Goal: Task Accomplishment & Management: Manage account settings

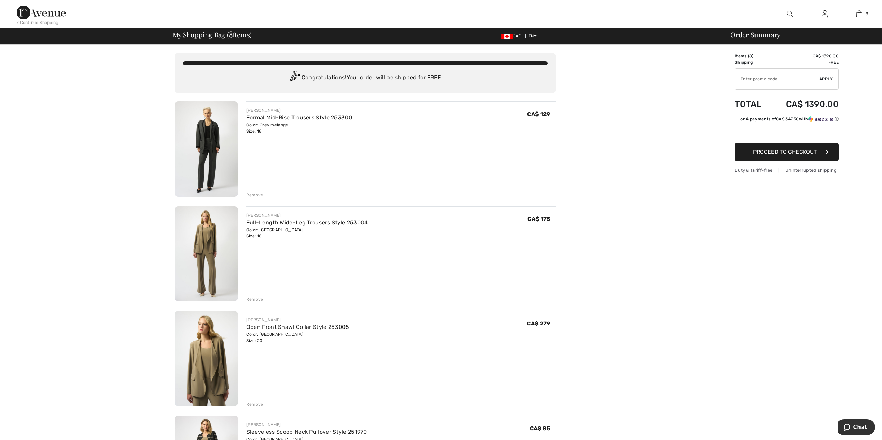
click at [209, 148] on img at bounding box center [206, 149] width 63 height 95
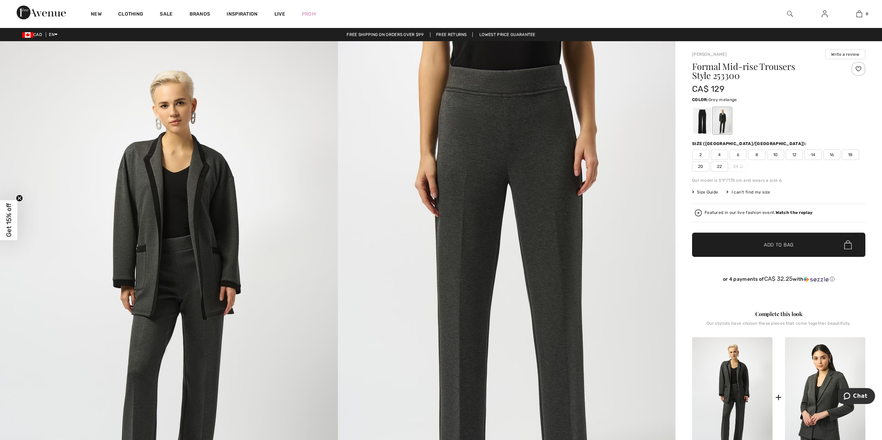
click at [707, 191] on span "Size Guide" at bounding box center [705, 192] width 26 height 6
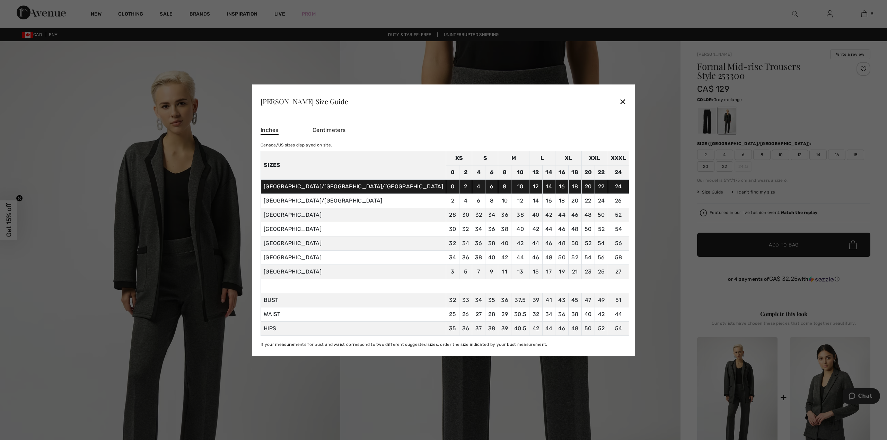
click at [619, 97] on div "✕" at bounding box center [622, 101] width 7 height 15
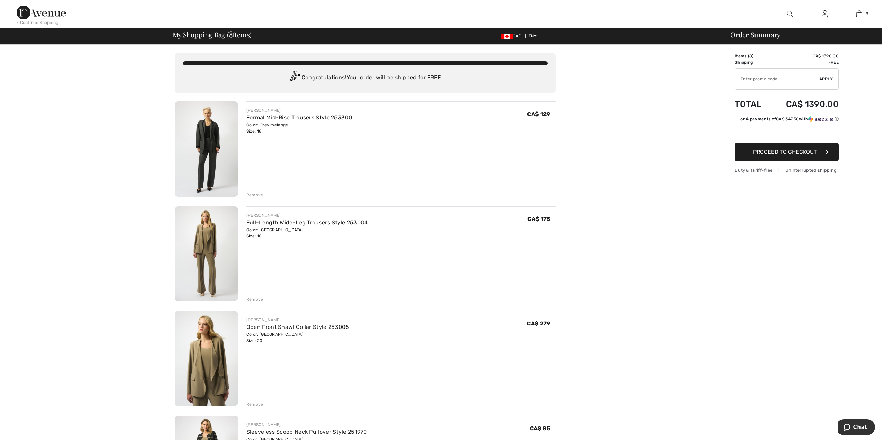
click at [261, 130] on div "Color: Grey melange Size: 18" at bounding box center [299, 128] width 106 height 12
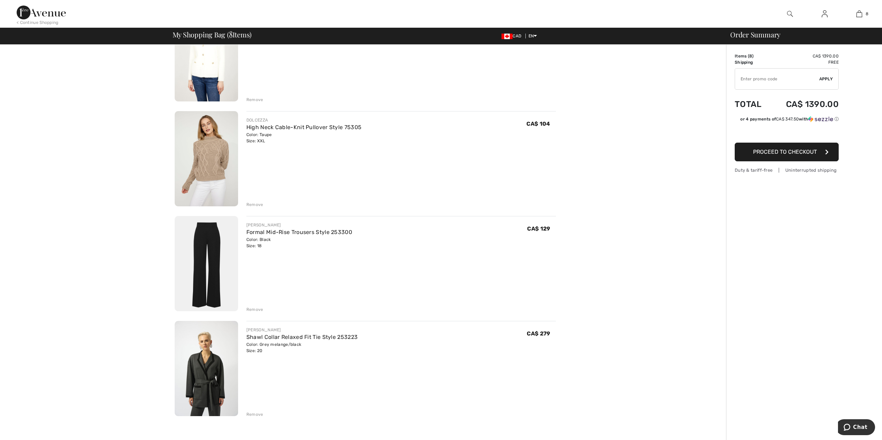
scroll to position [554, 0]
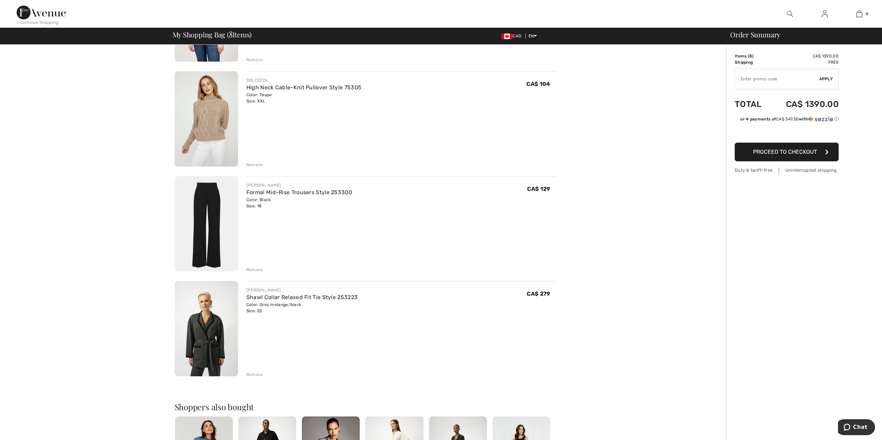
click at [254, 270] on div "Remove" at bounding box center [254, 270] width 17 height 6
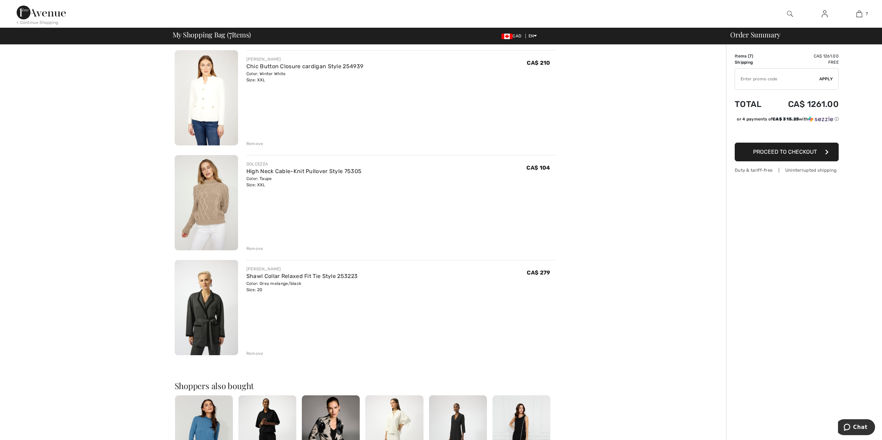
scroll to position [430, 0]
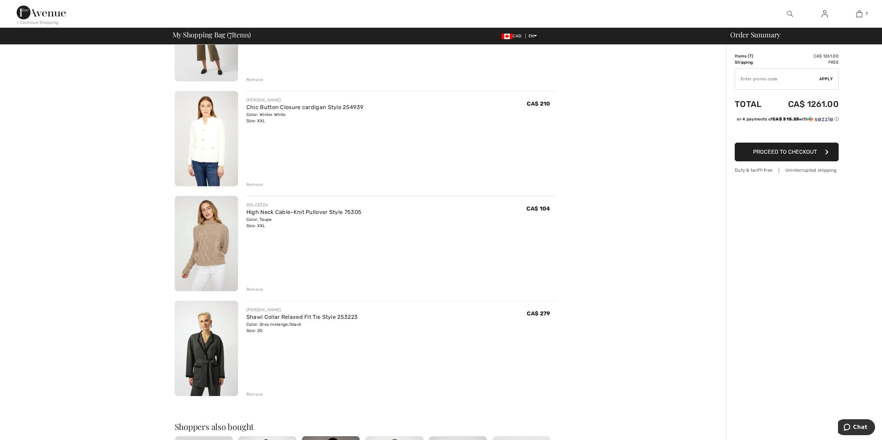
click at [251, 288] on div "Remove" at bounding box center [254, 290] width 17 height 6
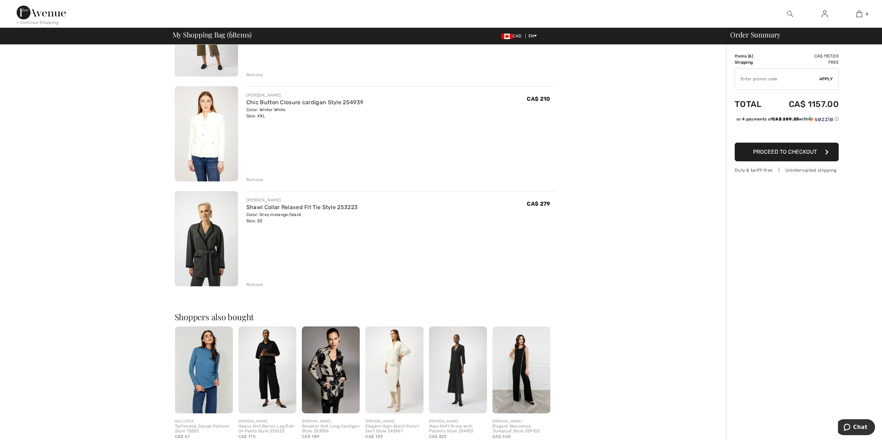
scroll to position [457, 0]
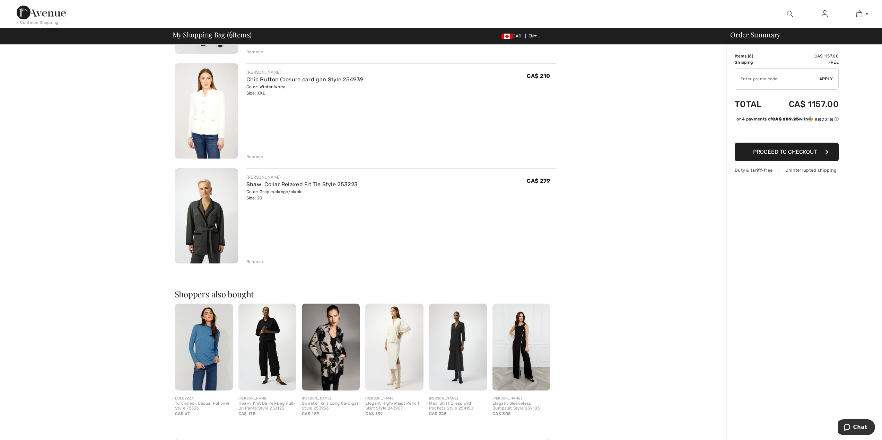
click at [746, 203] on div "Order Summary Details Items ( 6 ) CA$ 1157.00 Promo code CA$ 0.00 Shipping Free…" at bounding box center [804, 70] width 156 height 967
click at [857, 430] on span "Chat" at bounding box center [860, 428] width 14 height 6
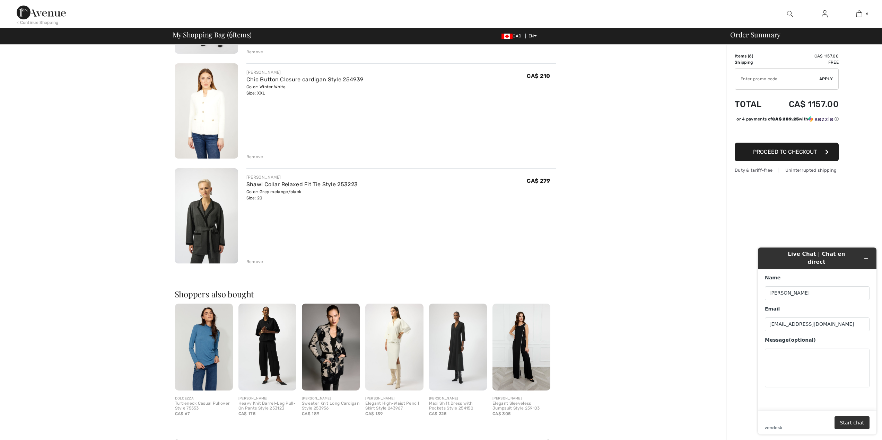
click at [737, 185] on div "Order Summary Details Items ( 6 ) CA$ 1157.00 Promo code CA$ 0.00 Shipping Free…" at bounding box center [804, 70] width 156 height 967
click at [746, 192] on div "Order Summary Details Items ( 6 ) CA$ 1157.00 Promo code CA$ 0.00 Shipping Free…" at bounding box center [804, 70] width 156 height 967
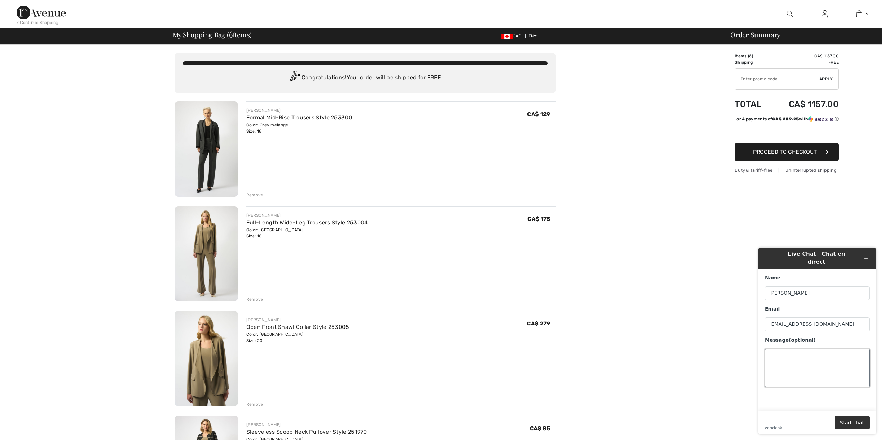
click at [777, 349] on textarea "Message (optional)" at bounding box center [817, 368] width 105 height 39
type textarea "L"
